Goal: Information Seeking & Learning: Learn about a topic

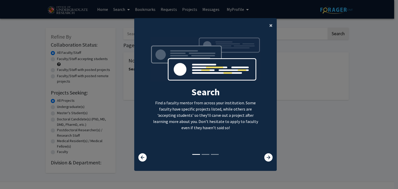
click at [267, 27] on button "×" at bounding box center [271, 25] width 12 height 15
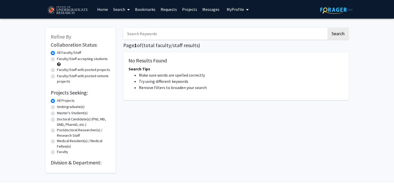
click at [197, 34] on input "Search Keywords" at bounding box center [224, 34] width 203 height 12
click at [107, 9] on link "Home" at bounding box center [103, 9] width 16 height 18
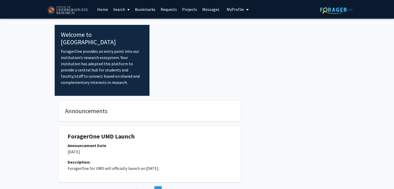
click at [235, 9] on span "My Profile" at bounding box center [235, 9] width 17 height 5
click at [187, 9] on link "Projects" at bounding box center [189, 9] width 20 height 18
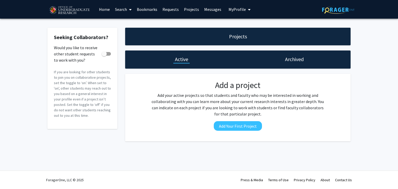
click at [173, 8] on link "Requests" at bounding box center [170, 9] width 21 height 18
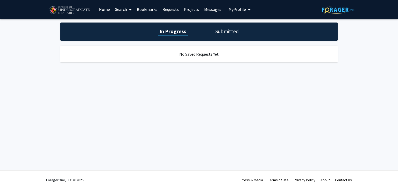
click at [129, 8] on icon at bounding box center [130, 10] width 3 height 4
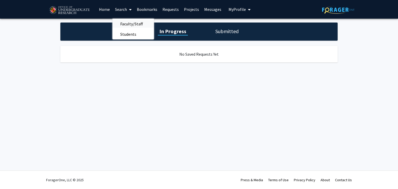
click at [127, 22] on span "Faculty/Staff" at bounding box center [131, 24] width 38 height 10
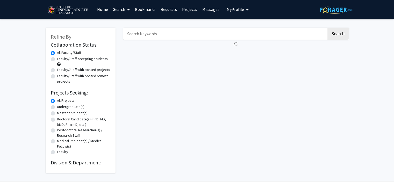
click at [93, 58] on label "Faculty/Staff accepting students" at bounding box center [82, 58] width 51 height 5
click at [60, 58] on input "Faculty/Staff accepting students" at bounding box center [58, 57] width 3 height 3
radio input "true"
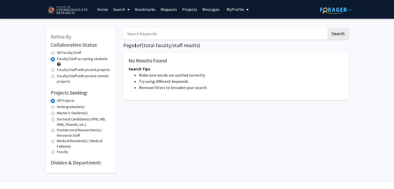
click at [75, 53] on label "All Faculty/Staff" at bounding box center [69, 52] width 24 height 5
click at [60, 53] on input "All Faculty/Staff" at bounding box center [58, 51] width 3 height 3
radio input "true"
click at [333, 35] on button "Search" at bounding box center [337, 34] width 21 height 12
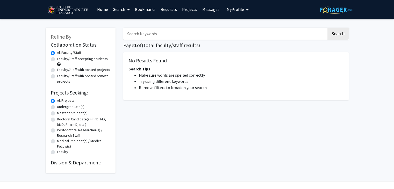
click at [157, 32] on input "Search Keywords" at bounding box center [224, 34] width 203 height 12
type input "Biology"
click at [327, 28] on button "Search" at bounding box center [337, 34] width 21 height 12
click at [346, 32] on button "Search" at bounding box center [337, 34] width 21 height 12
click at [61, 78] on label "Faculty/Staff with posted remote projects" at bounding box center [83, 78] width 53 height 11
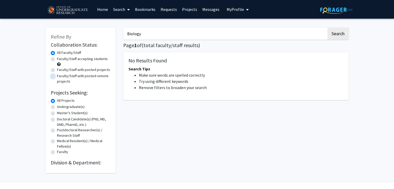
click at [60, 77] on input "Faculty/Staff with posted remote projects" at bounding box center [58, 74] width 3 height 3
radio input "true"
click at [66, 71] on label "Faculty/Staff with posted projects" at bounding box center [83, 69] width 53 height 5
click at [60, 70] on input "Faculty/Staff with posted projects" at bounding box center [58, 68] width 3 height 3
radio input "true"
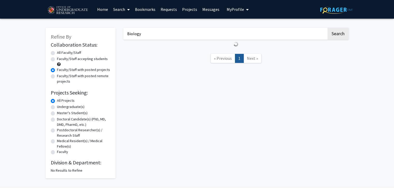
drag, startPoint x: 155, startPoint y: 35, endPoint x: 118, endPoint y: 33, distance: 37.9
click at [118, 33] on div "Refine By Collaboration Status: Collaboration Status All Faculty/Staff Collabor…" at bounding box center [197, 101] width 311 height 156
click at [160, 61] on nav "« Previous 1 Next »" at bounding box center [235, 59] width 225 height 21
click at [143, 8] on link "Bookmarks" at bounding box center [145, 9] width 26 height 18
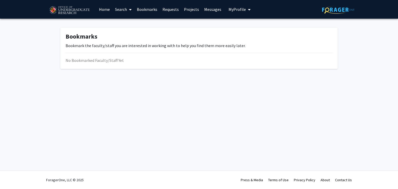
click at [170, 8] on link "Requests" at bounding box center [170, 9] width 21 height 18
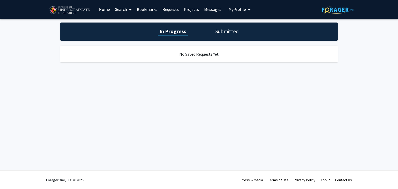
click at [186, 8] on link "Projects" at bounding box center [191, 9] width 20 height 18
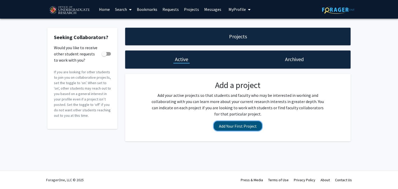
click at [234, 123] on button "Add Your First Project" at bounding box center [238, 126] width 48 height 10
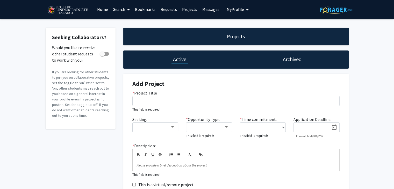
click at [204, 8] on link "Messages" at bounding box center [211, 9] width 22 height 18
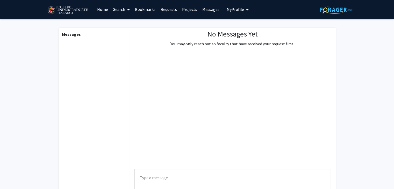
click at [232, 7] on span "My Profile" at bounding box center [235, 9] width 17 height 5
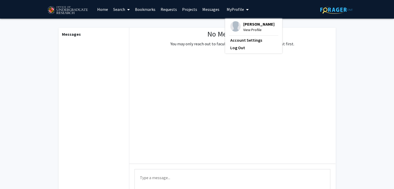
click at [132, 11] on link "Search" at bounding box center [122, 9] width 22 height 18
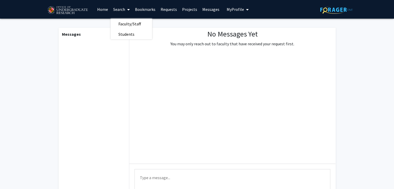
click at [99, 10] on link "Home" at bounding box center [103, 9] width 16 height 18
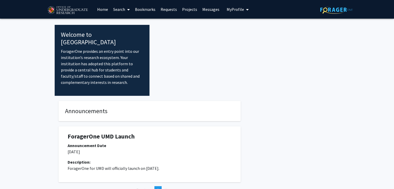
click at [127, 9] on span at bounding box center [127, 10] width 5 height 18
click at [137, 34] on span "Students" at bounding box center [127, 34] width 32 height 10
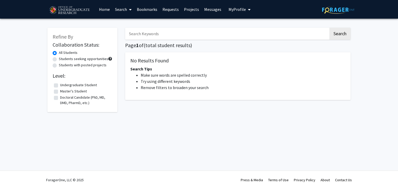
click at [80, 59] on label "Students seeking opportunities" at bounding box center [83, 58] width 49 height 5
click at [62, 59] on input "Students seeking opportunities" at bounding box center [60, 57] width 3 height 3
radio input "true"
click at [80, 87] on label "Undergraduate Student" at bounding box center [78, 84] width 37 height 5
click at [63, 86] on input "Undergraduate Student" at bounding box center [61, 83] width 3 height 3
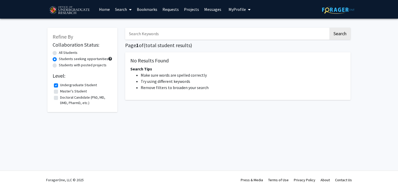
click at [80, 87] on label "Undergraduate Student" at bounding box center [78, 84] width 37 height 5
click at [63, 86] on input "Undergraduate Student" at bounding box center [61, 83] width 3 height 3
checkbox input "false"
click at [236, 7] on span "My Profile" at bounding box center [236, 9] width 17 height 5
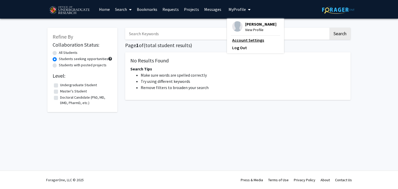
click at [243, 41] on link "Account Settings" at bounding box center [255, 40] width 47 height 6
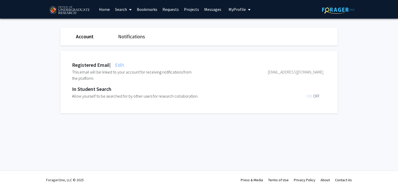
click at [139, 39] on link "Notifications" at bounding box center [131, 36] width 27 height 6
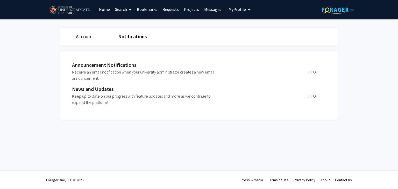
click at [107, 7] on link "Home" at bounding box center [104, 9] width 16 height 18
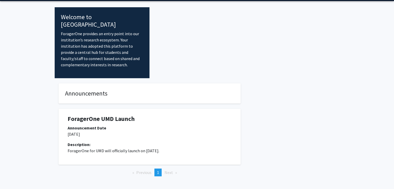
scroll to position [30, 0]
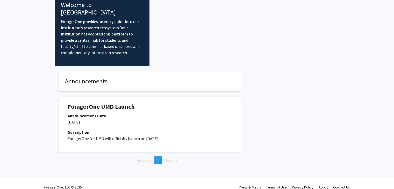
click at [171, 158] on span "Next page" at bounding box center [168, 160] width 9 height 5
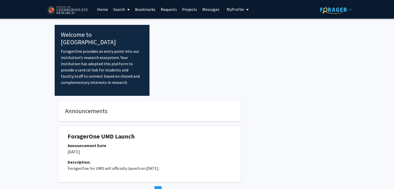
scroll to position [0, 0]
click at [120, 6] on link "Search" at bounding box center [122, 9] width 22 height 18
click at [126, 22] on span "Faculty/Staff" at bounding box center [130, 24] width 38 height 10
